Goal: Transaction & Acquisition: Purchase product/service

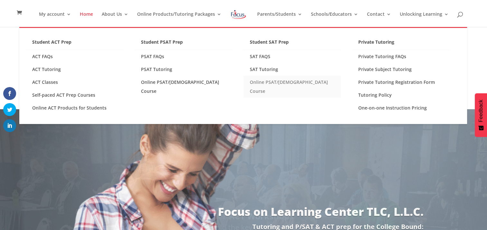
click at [276, 85] on link "Online PSAT/[DEMOGRAPHIC_DATA] Course" at bounding box center [292, 87] width 98 height 22
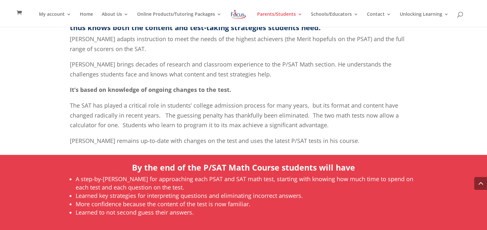
scroll to position [285, 0]
